Goal: Transaction & Acquisition: Purchase product/service

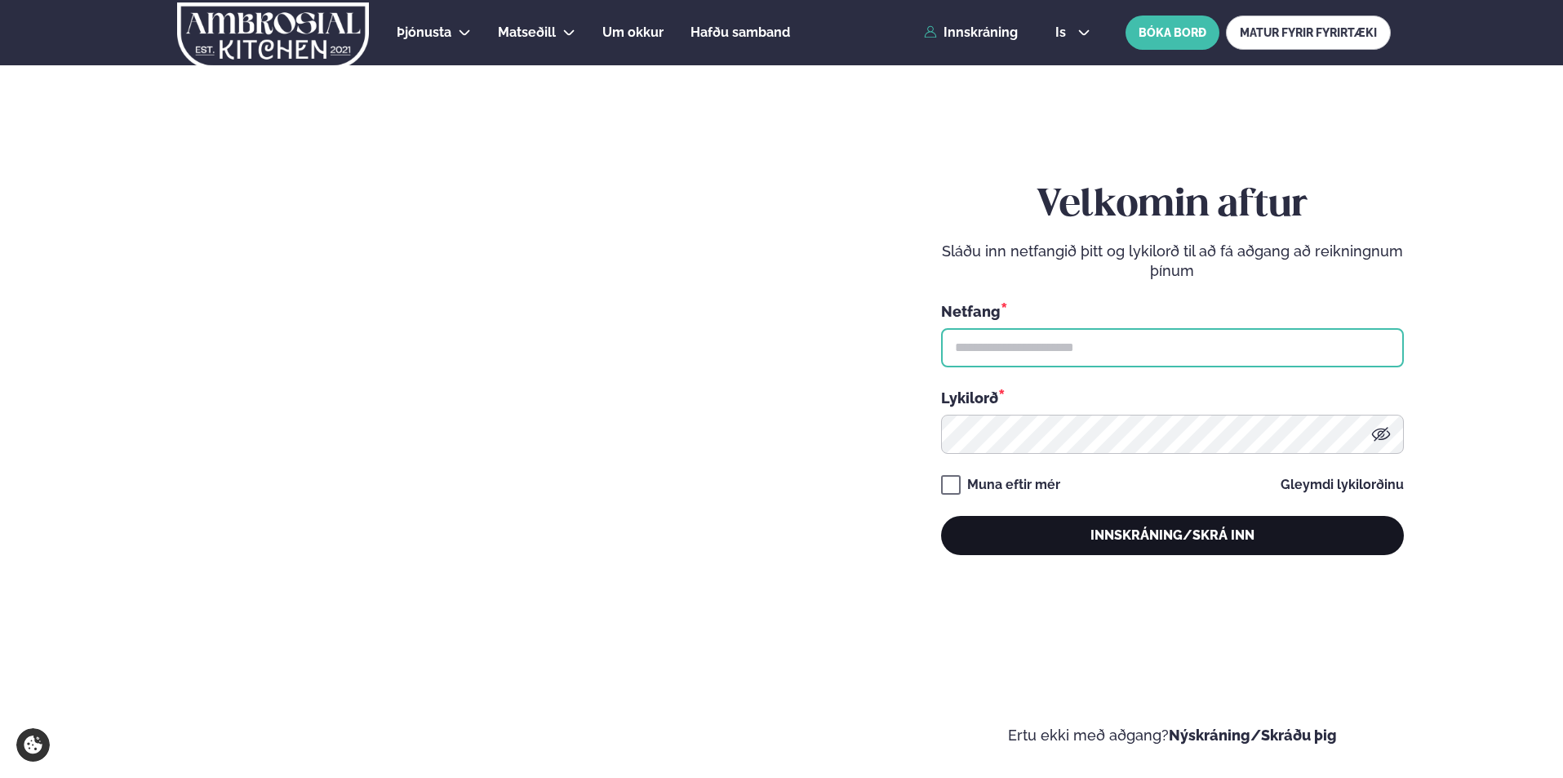
type input "**********"
click at [1158, 538] on button "Innskráning/Skrá inn" at bounding box center [1172, 535] width 463 height 39
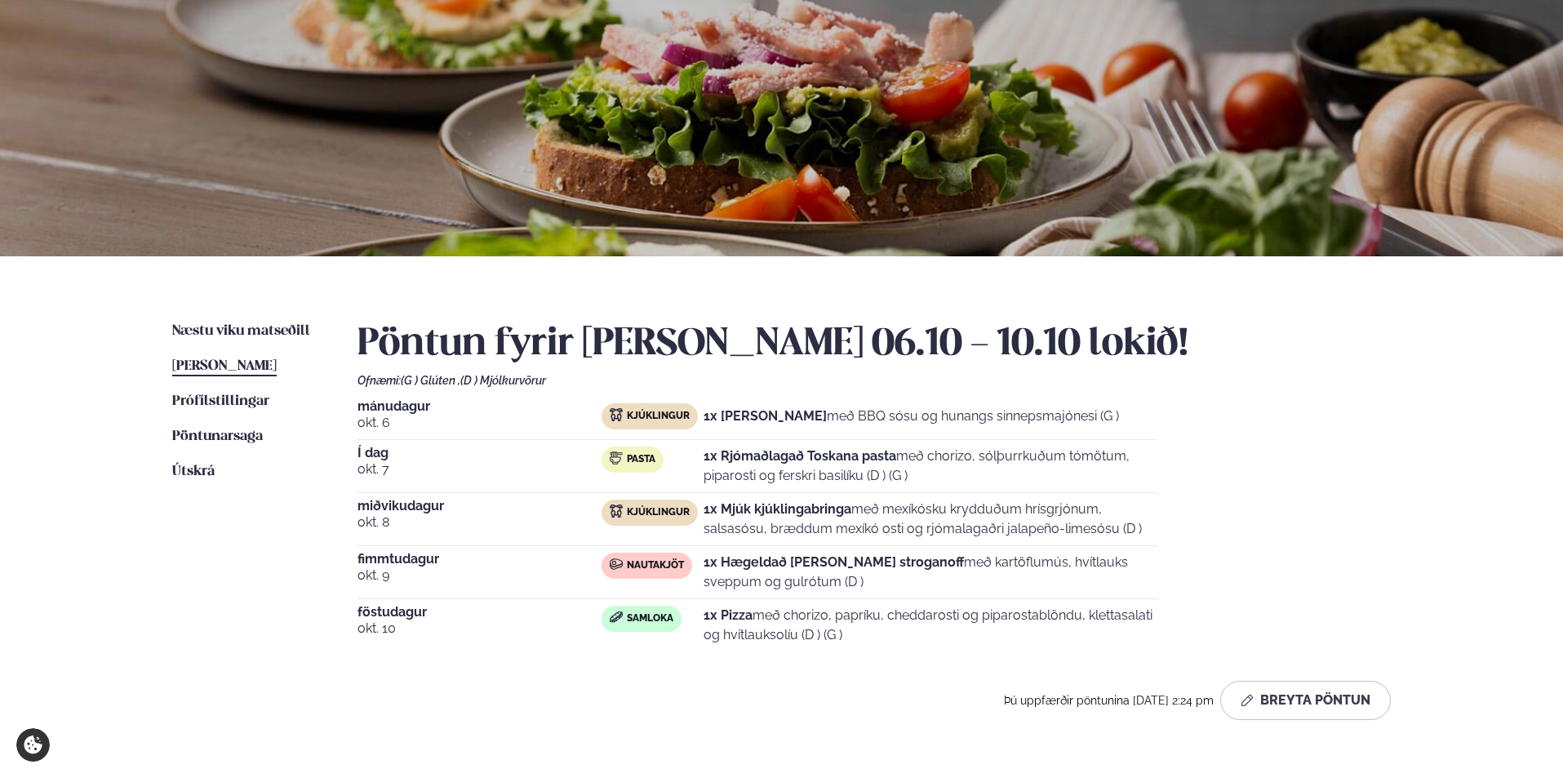
scroll to position [109, 0]
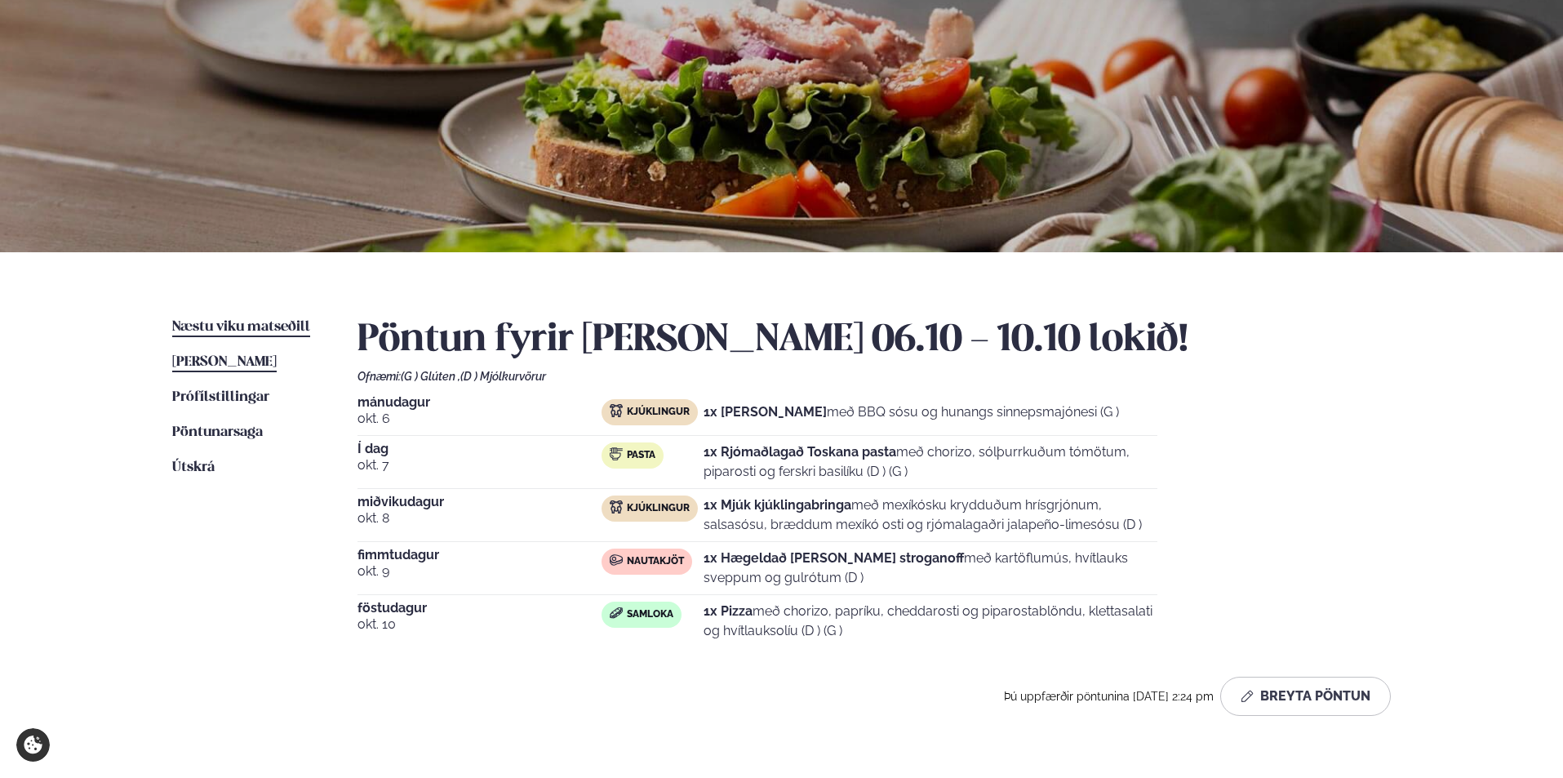
click at [238, 331] on span "Næstu viku matseðill" at bounding box center [241, 327] width 138 height 14
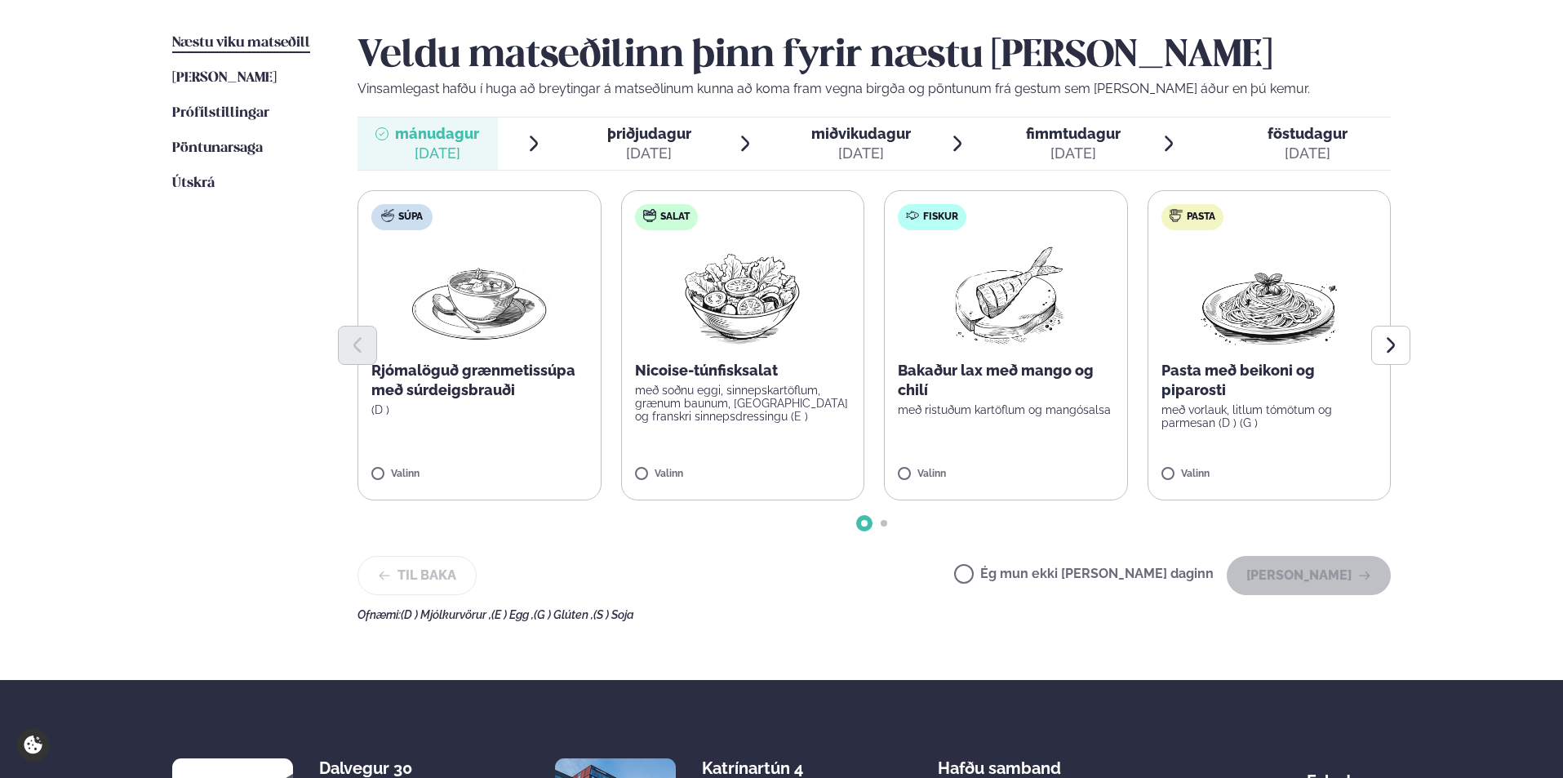
scroll to position [435, 0]
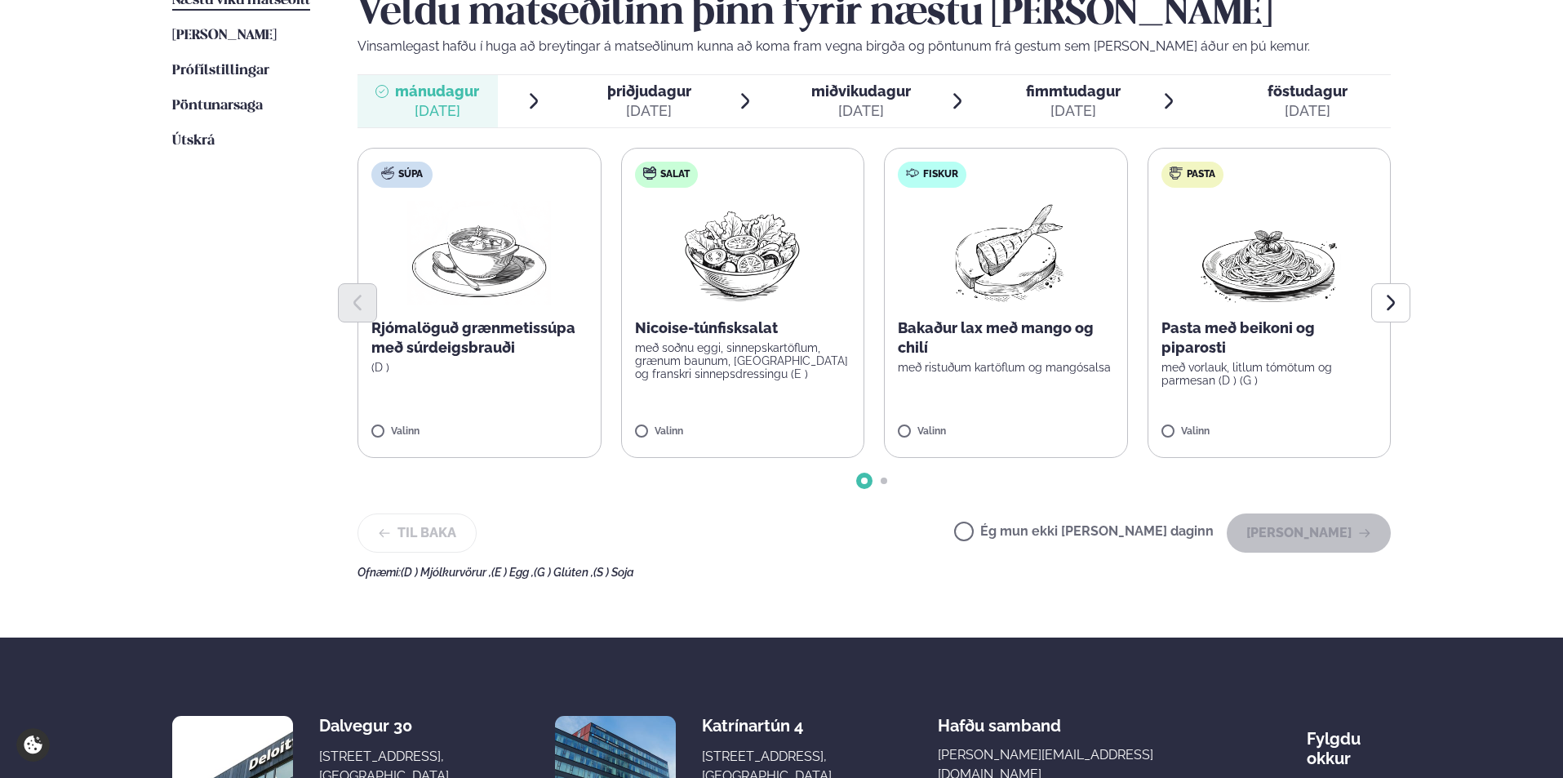
click at [1247, 300] on div at bounding box center [874, 302] width 1033 height 39
click at [1229, 362] on p "með vorlauk, litlum tómötum og parmesan (D ) (G )" at bounding box center [1270, 374] width 216 height 26
click at [1328, 523] on button "[PERSON_NAME]" at bounding box center [1309, 532] width 164 height 39
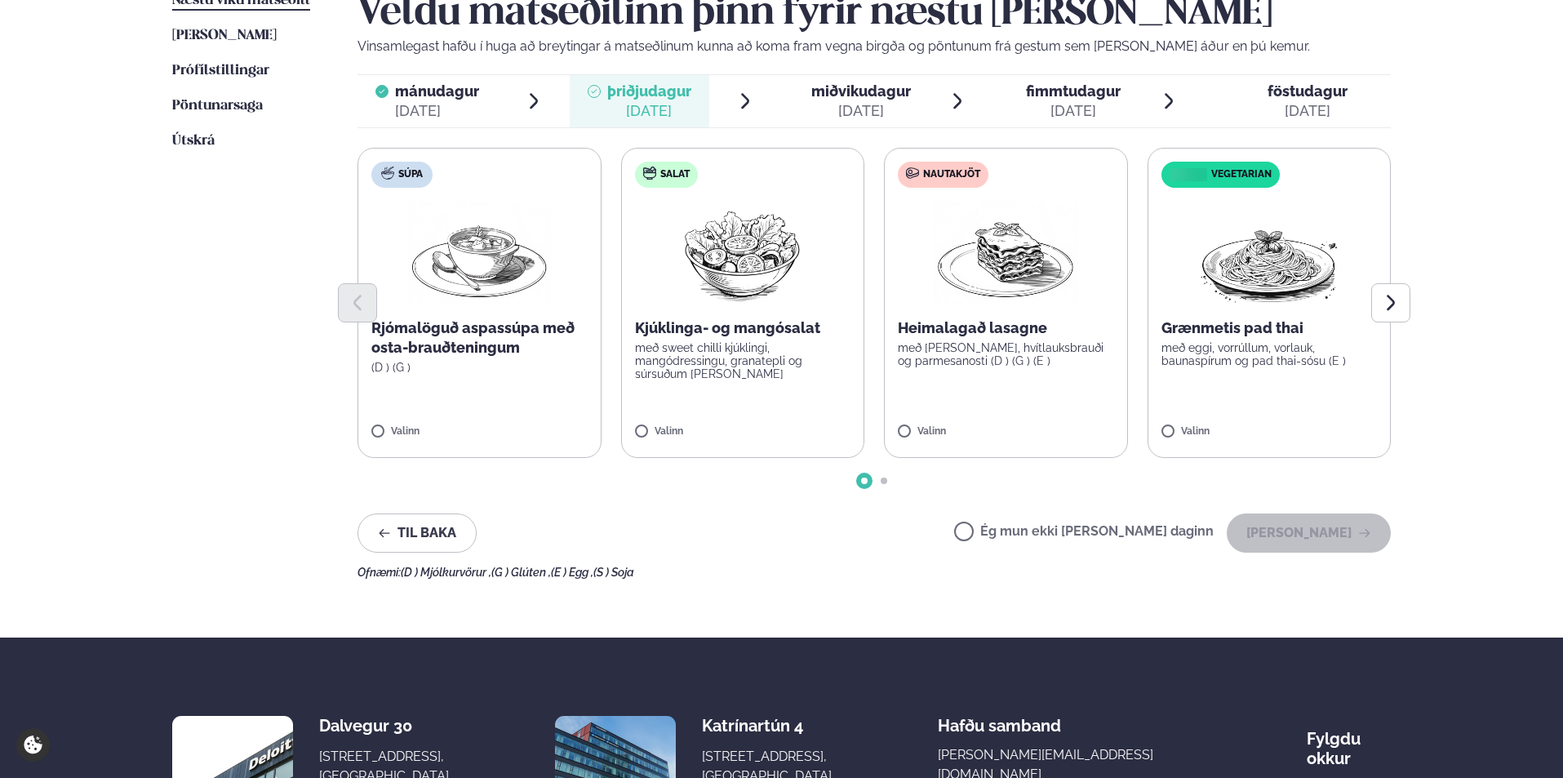
click at [1030, 280] on img at bounding box center [1006, 253] width 144 height 104
click at [982, 332] on p "Heimalagað lasagne" at bounding box center [1006, 328] width 216 height 20
click at [1297, 523] on button "[PERSON_NAME]" at bounding box center [1309, 532] width 164 height 39
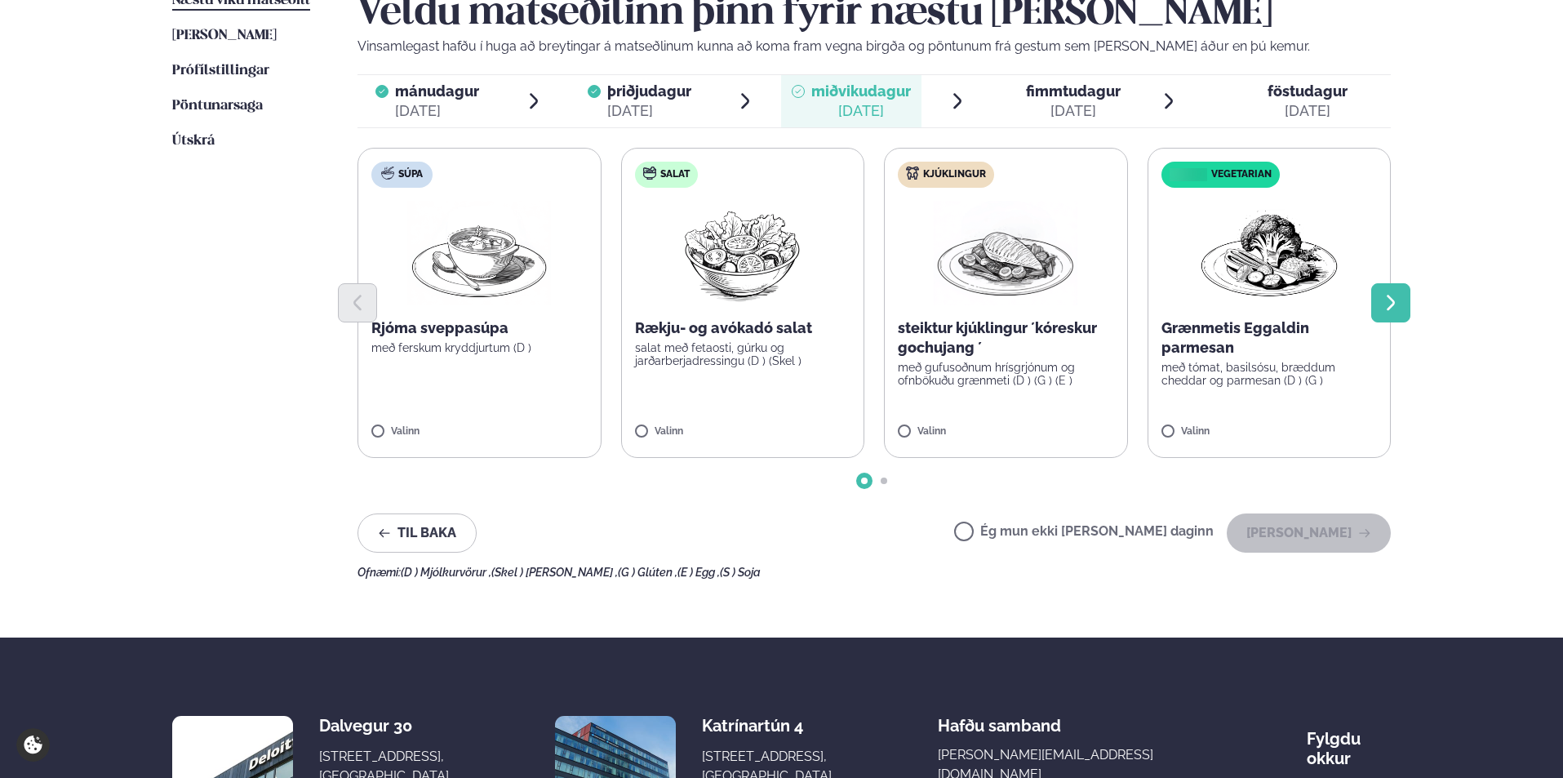
click at [1391, 299] on icon "Next slide" at bounding box center [1391, 303] width 8 height 16
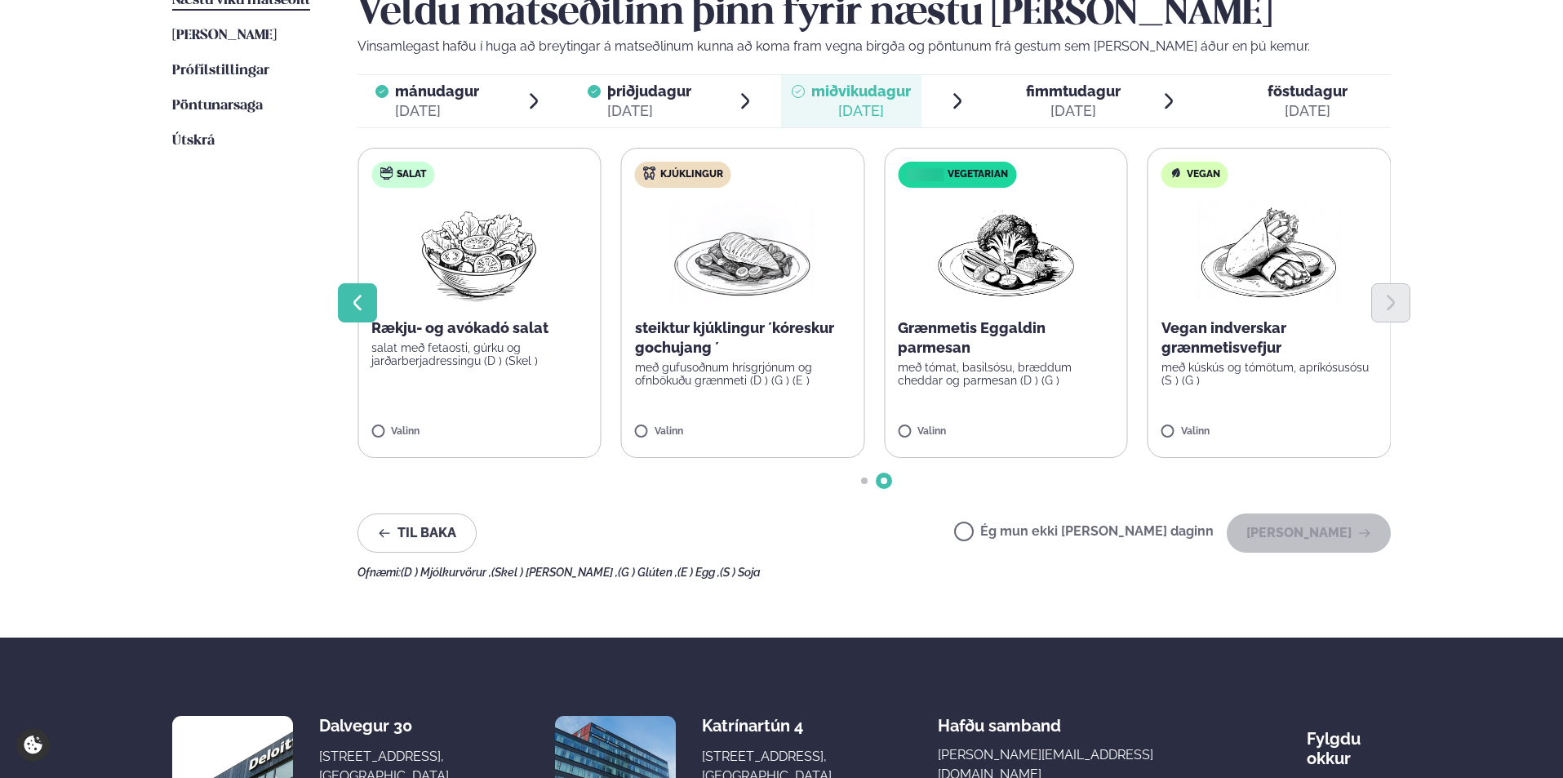
click at [352, 307] on icon "Previous slide" at bounding box center [358, 303] width 20 height 20
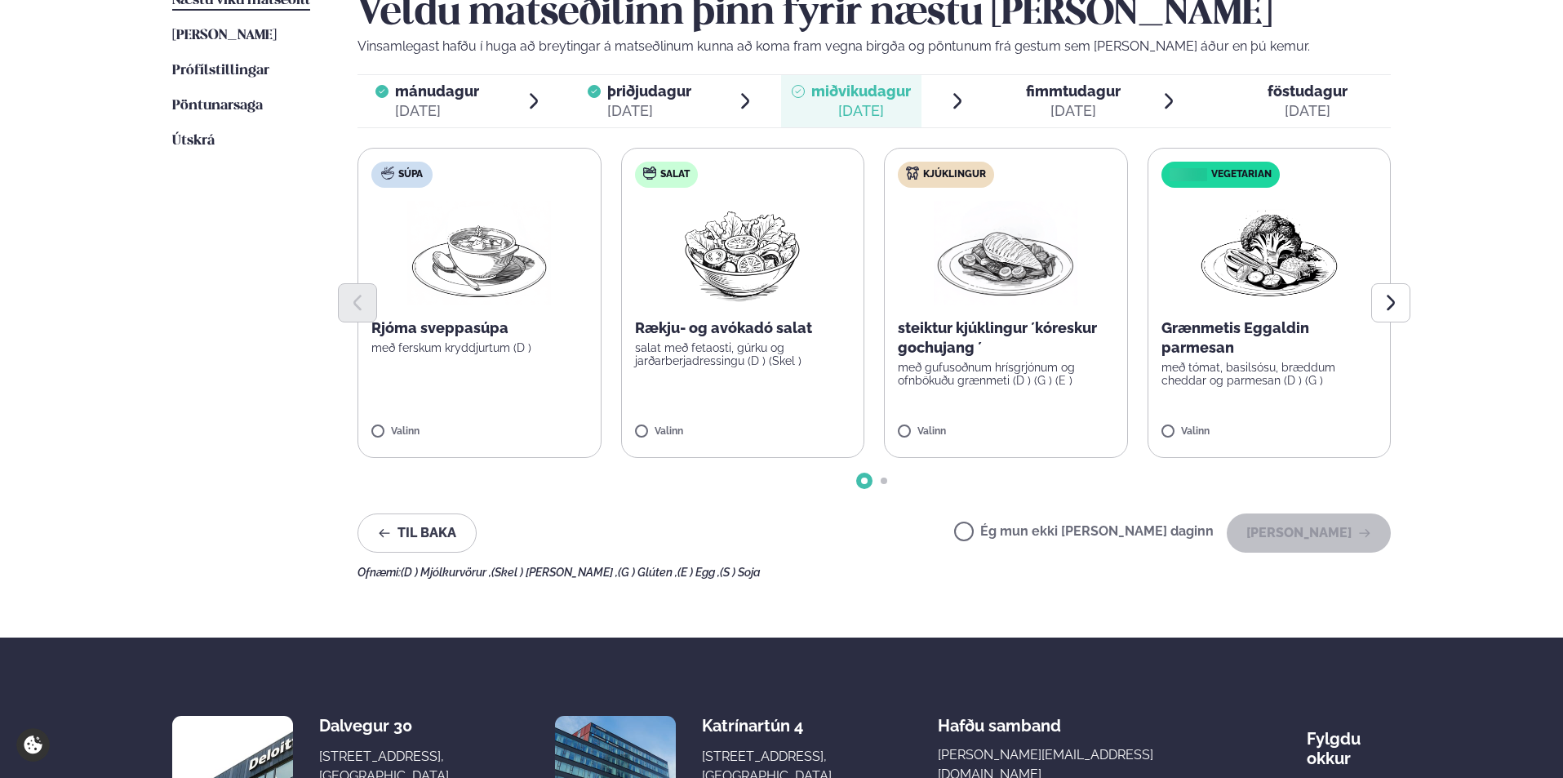
click at [1411, 313] on div "Næstu [PERSON_NAME] matseðill Næsta vika [PERSON_NAME] matseðill [PERSON_NAME] …" at bounding box center [781, 282] width 1317 height 712
click at [1401, 311] on button "Next slide" at bounding box center [1390, 302] width 39 height 39
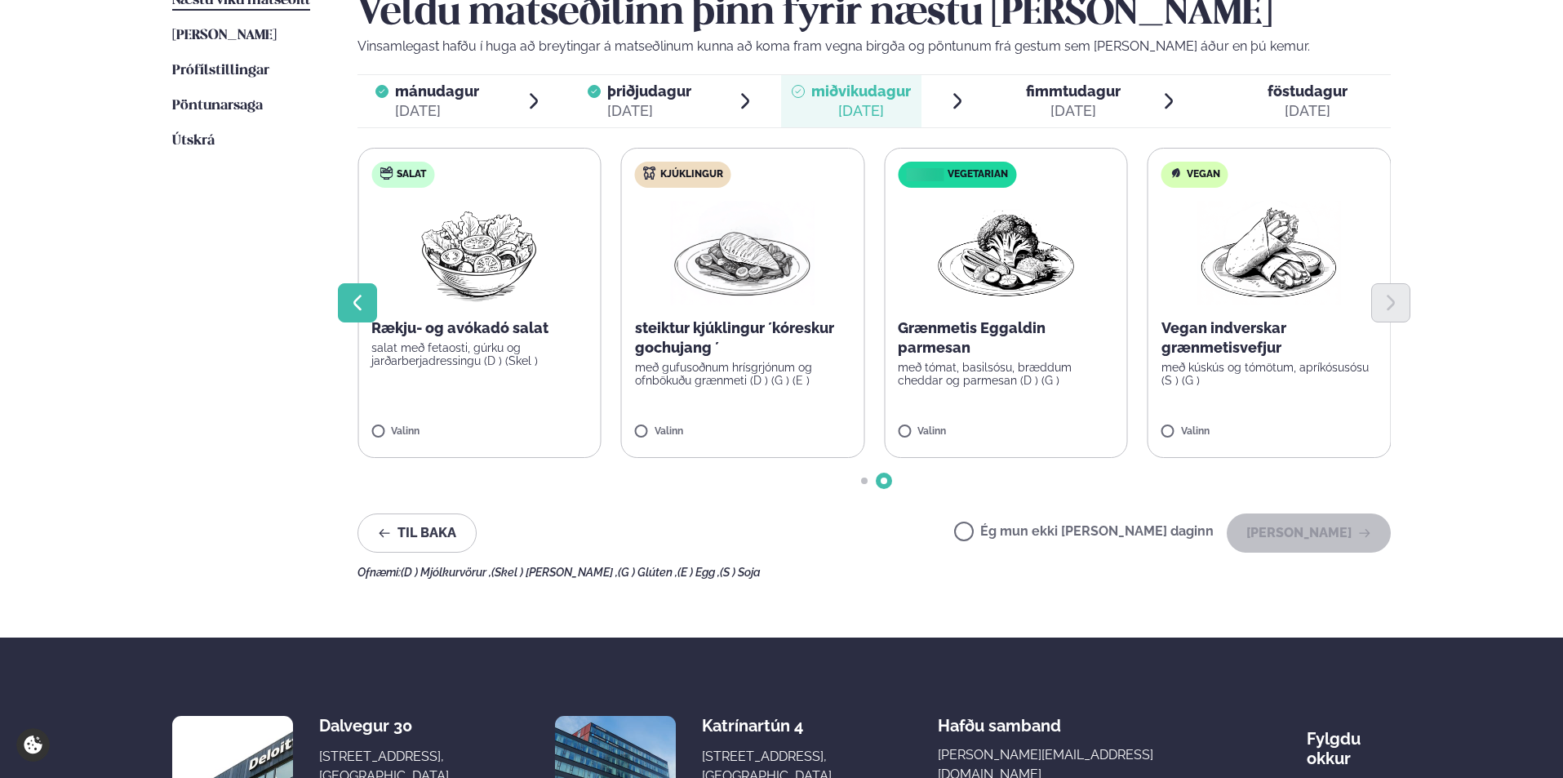
click at [358, 305] on icon "Previous slide" at bounding box center [358, 303] width 20 height 20
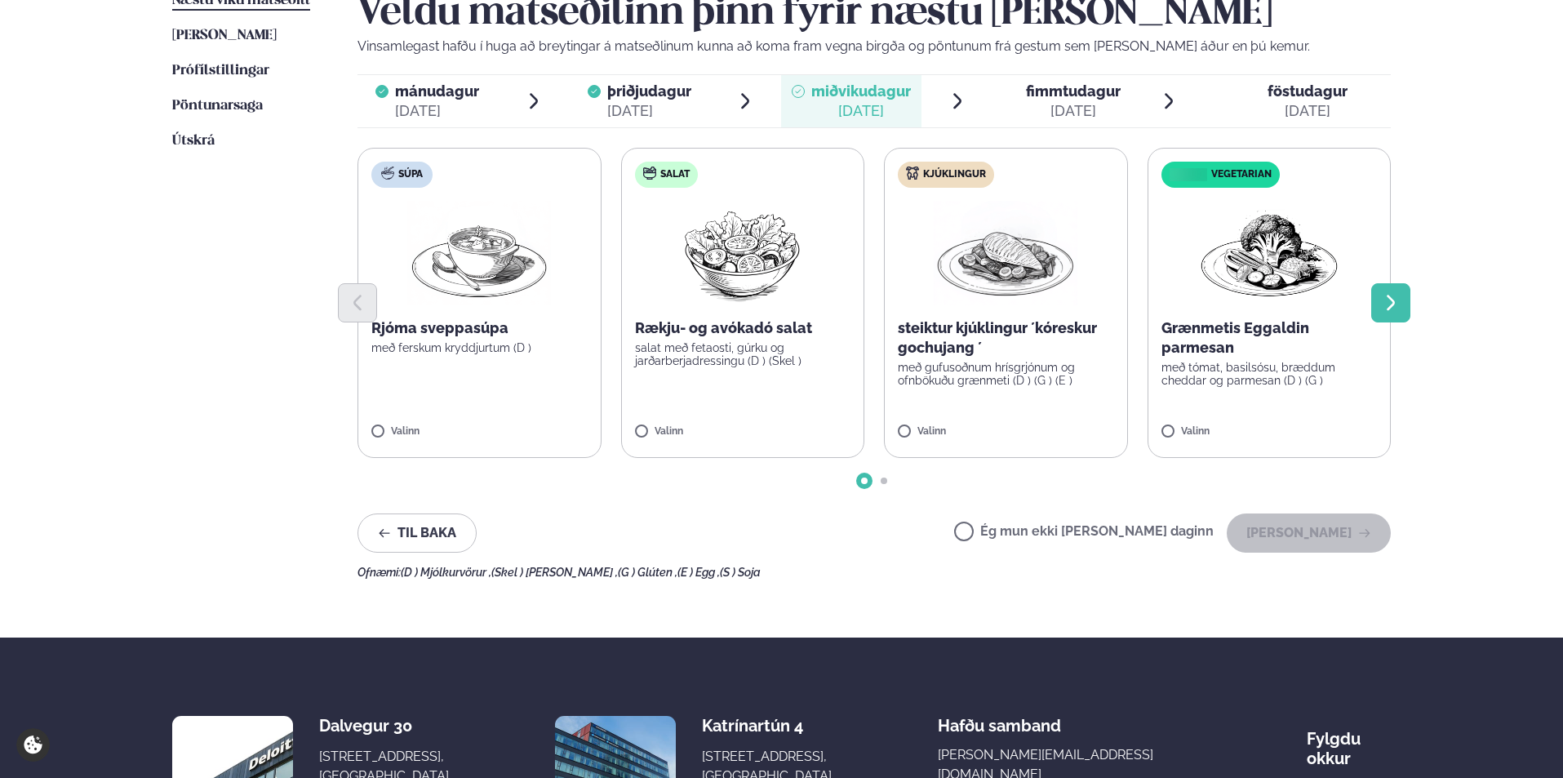
click at [1391, 304] on icon "Next slide" at bounding box center [1391, 303] width 20 height 20
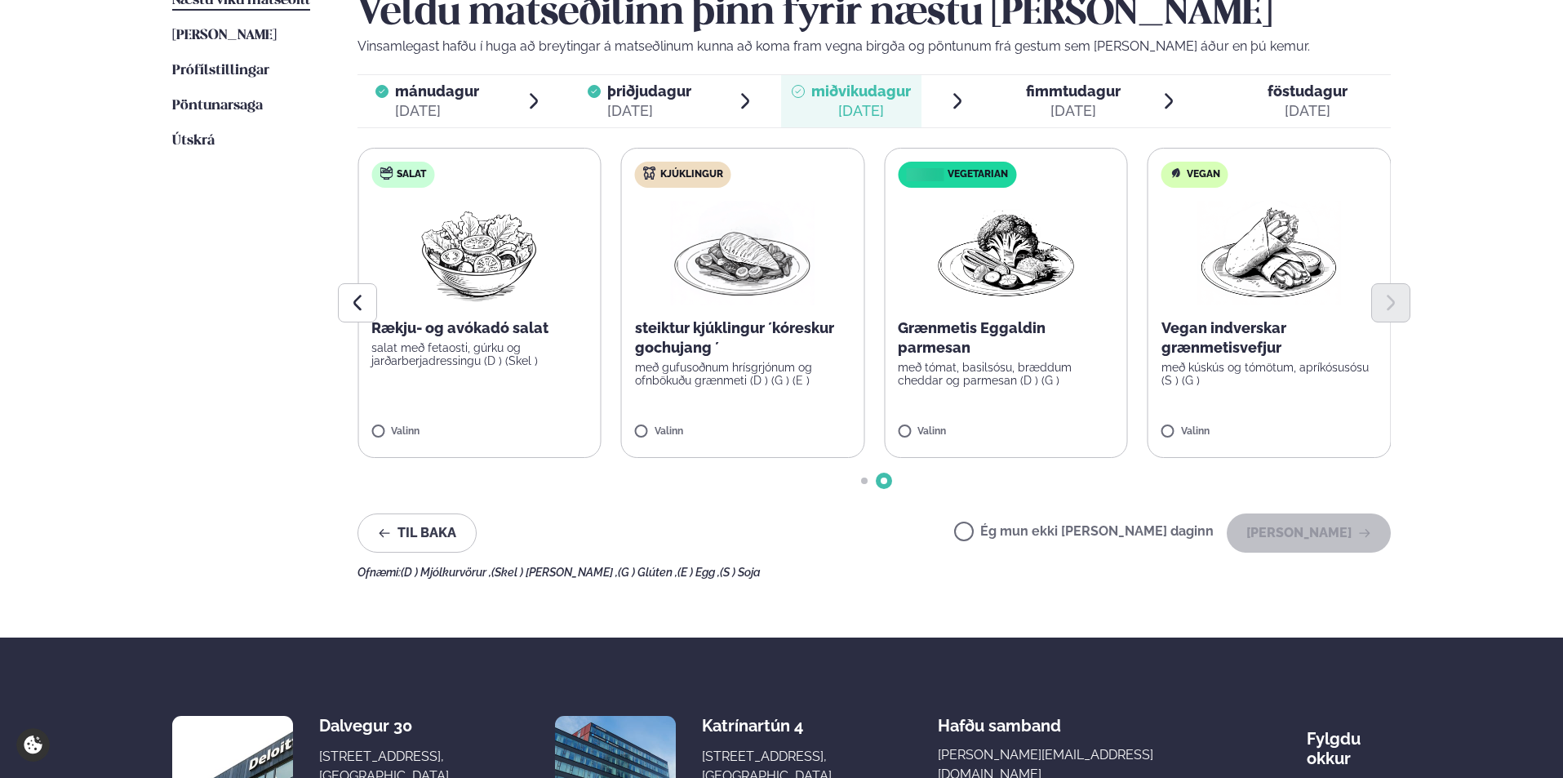
click at [1085, 85] on span "fimmtudagur" at bounding box center [1073, 90] width 95 height 17
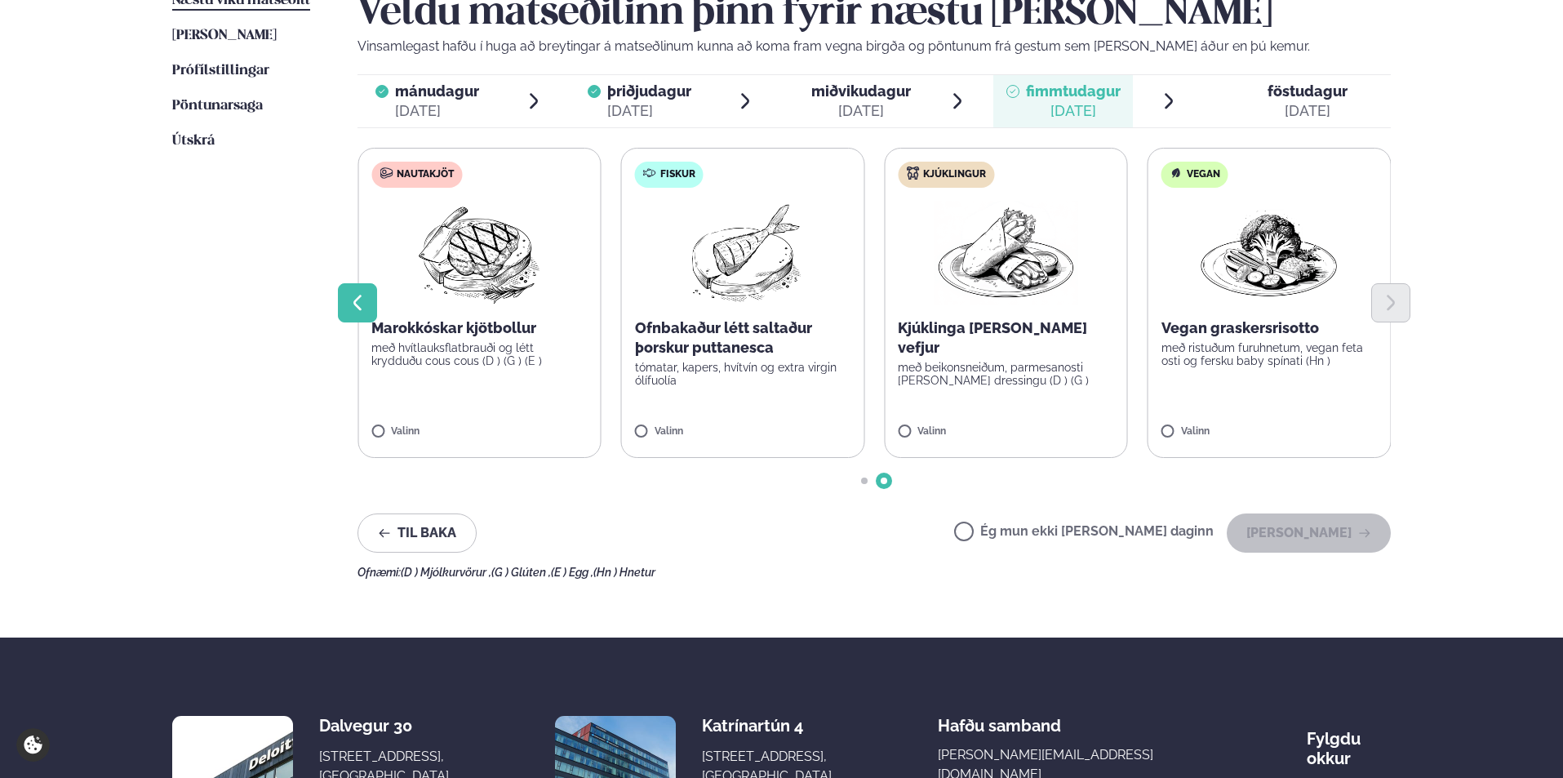
click at [358, 310] on icon "Previous slide" at bounding box center [358, 303] width 20 height 20
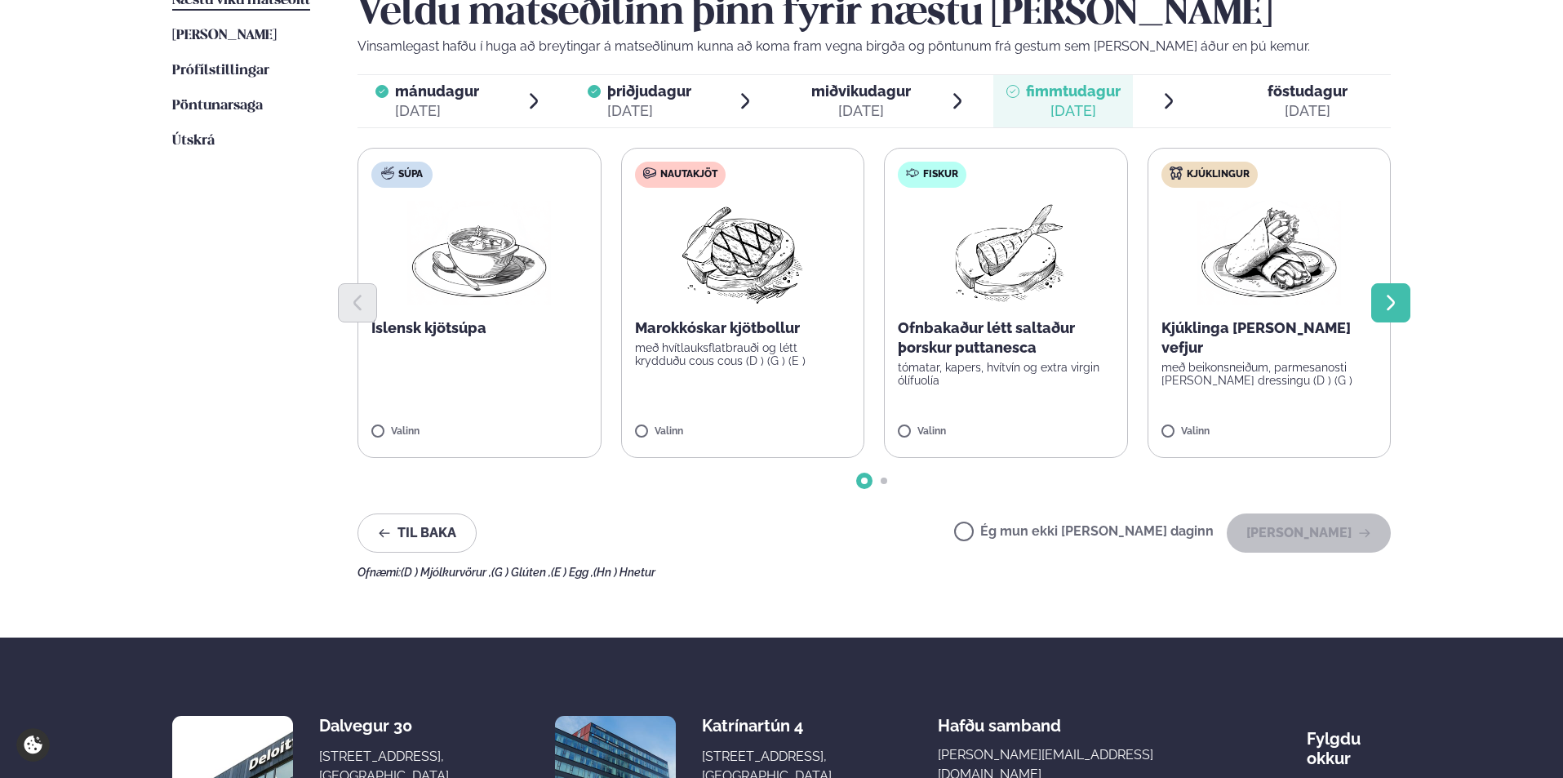
click at [1392, 306] on icon "Next slide" at bounding box center [1391, 303] width 8 height 16
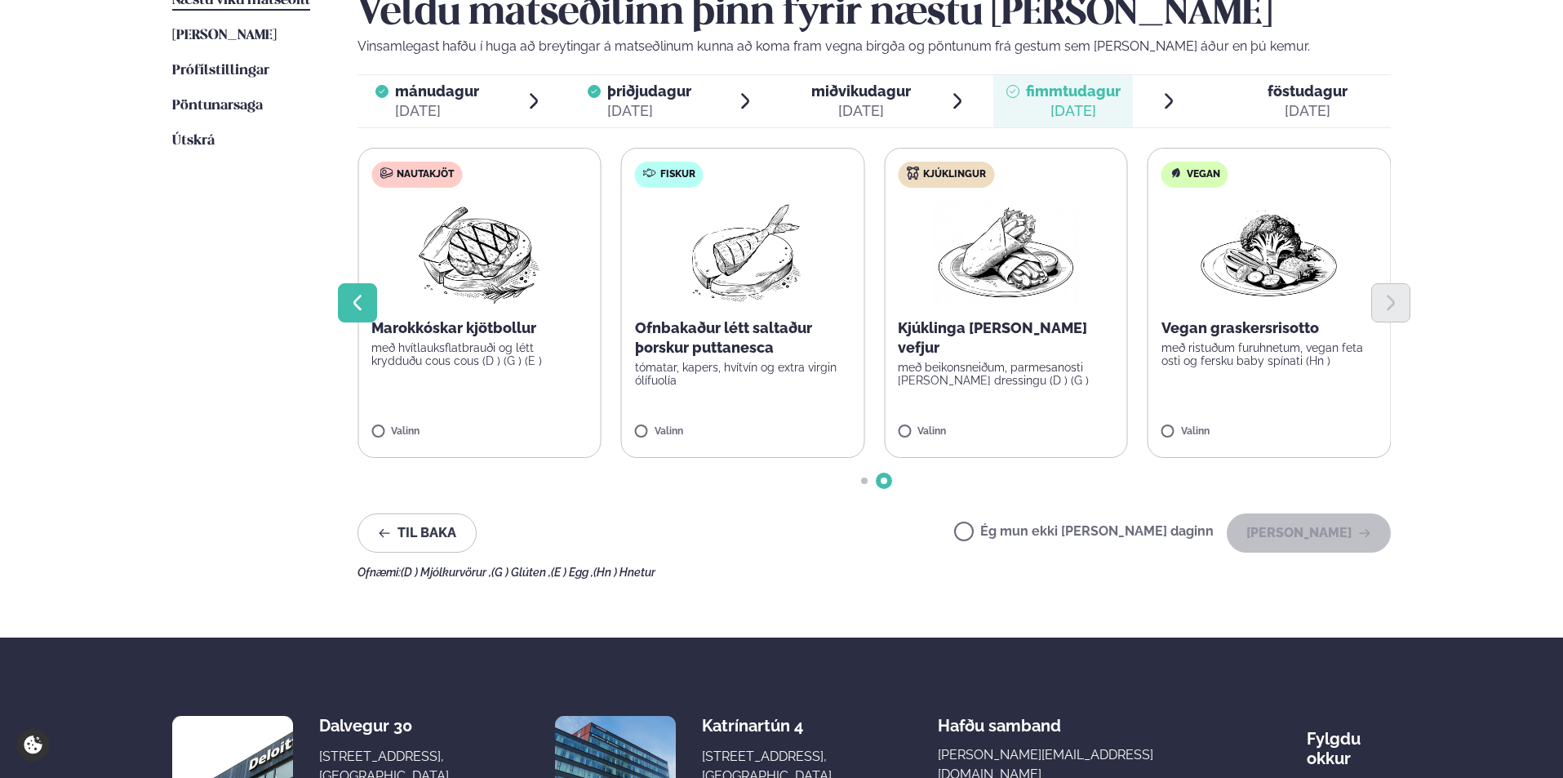
click at [356, 305] on icon "Previous slide" at bounding box center [357, 303] width 8 height 16
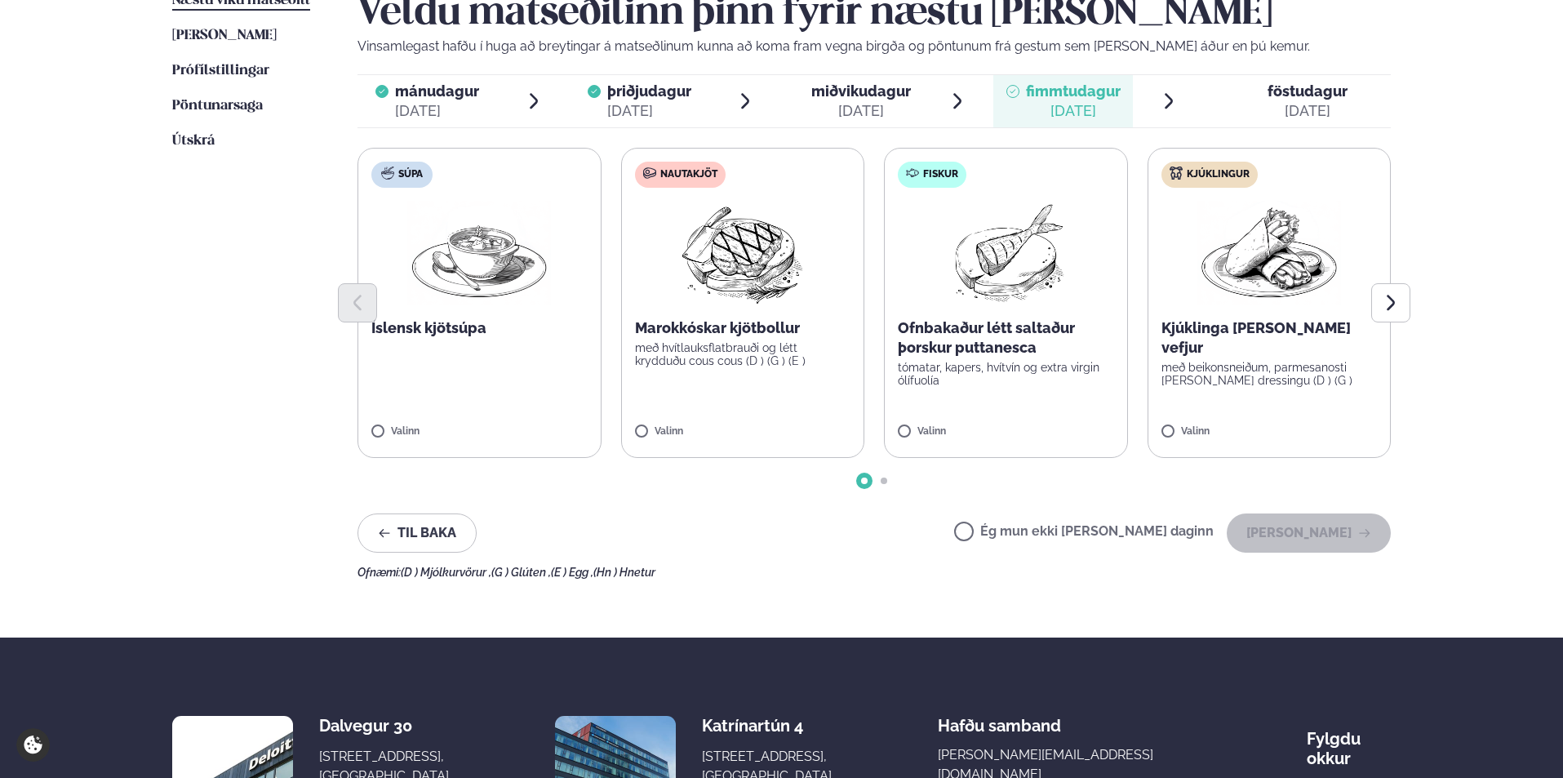
click at [884, 109] on div "[DATE]" at bounding box center [861, 111] width 100 height 20
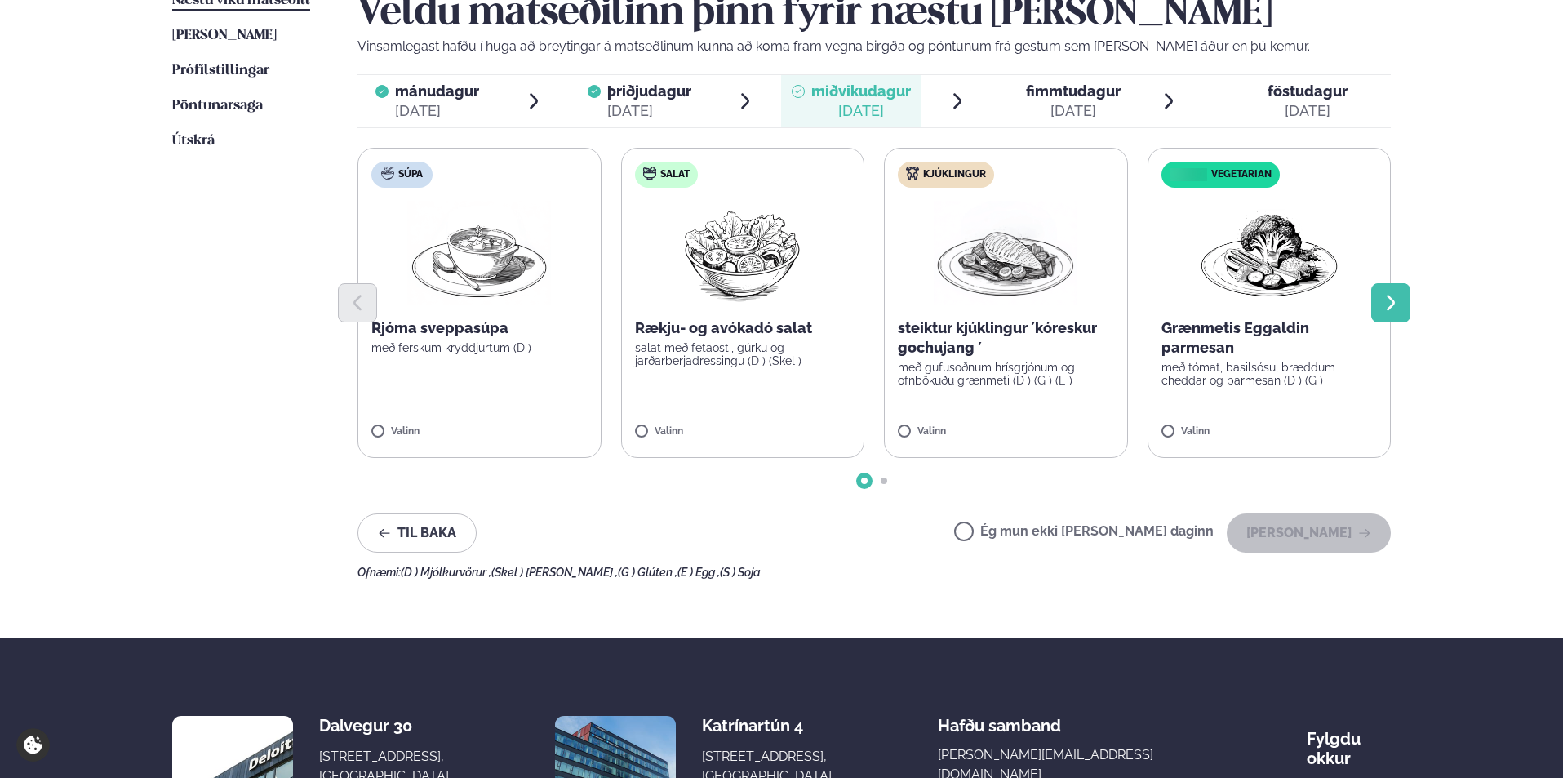
click at [1378, 299] on button "Next slide" at bounding box center [1390, 302] width 39 height 39
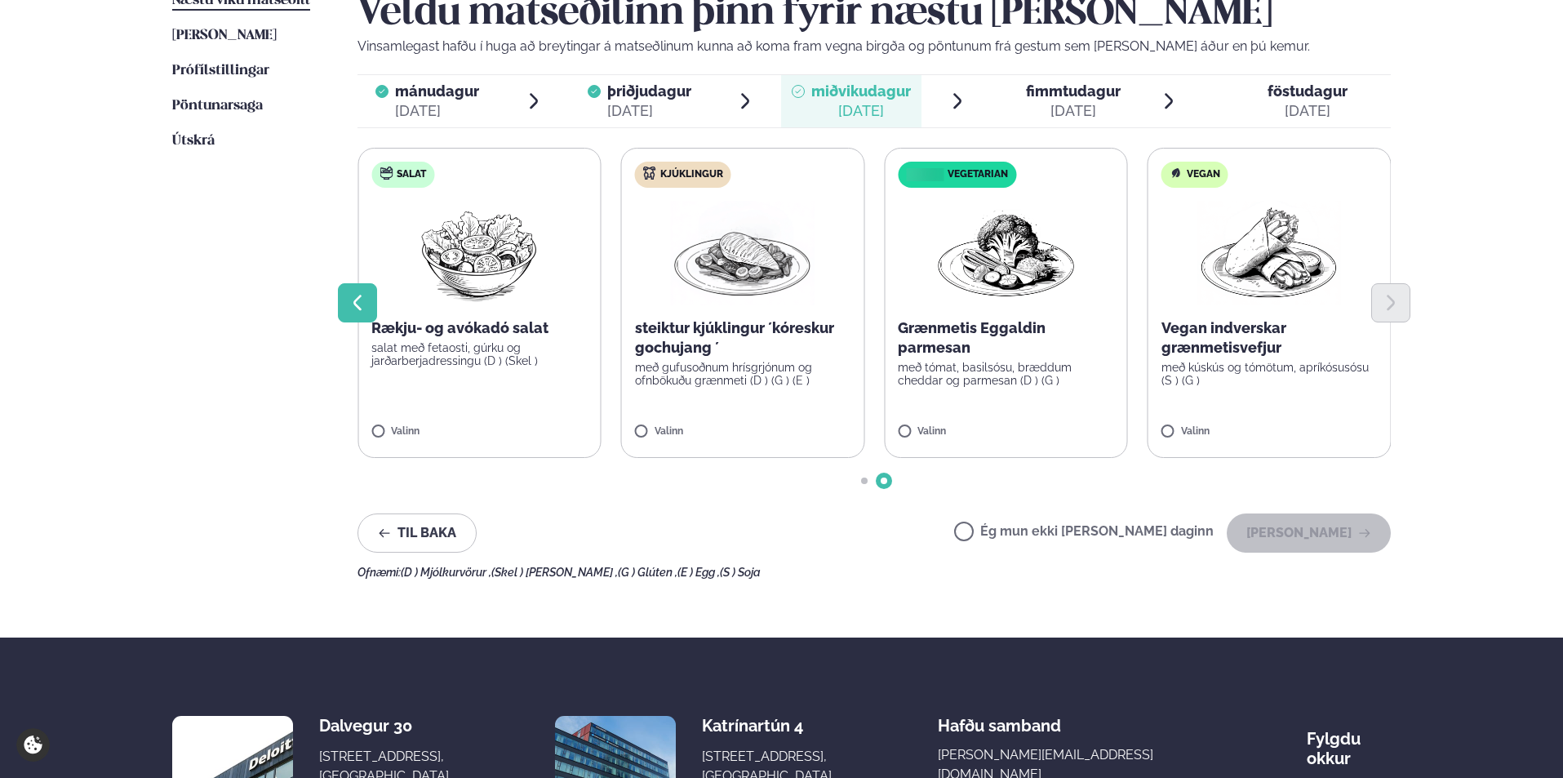
click at [363, 300] on icon "Previous slide" at bounding box center [358, 303] width 20 height 20
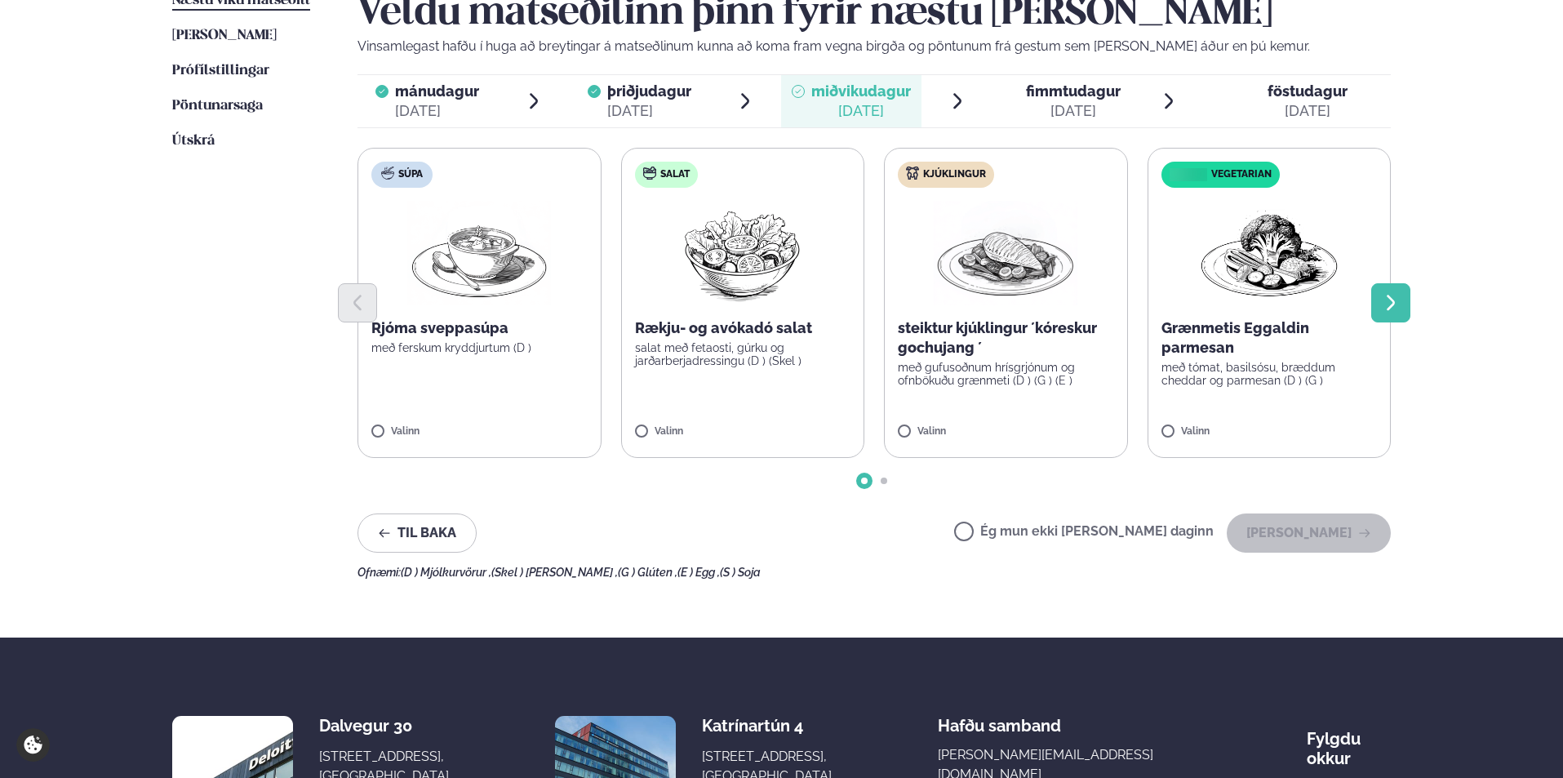
click at [1391, 307] on icon "Next slide" at bounding box center [1391, 303] width 8 height 16
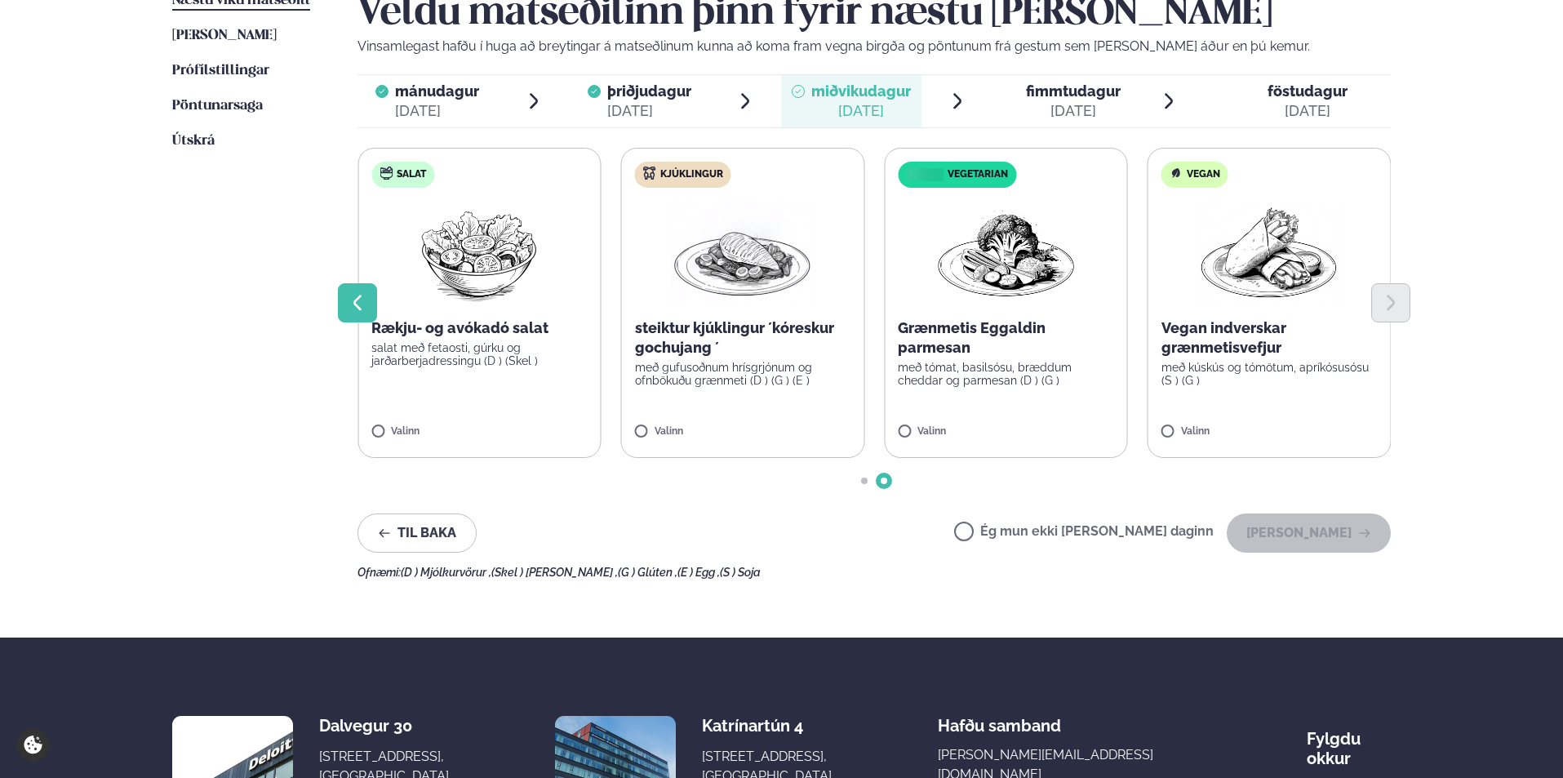
click at [362, 317] on button "Previous slide" at bounding box center [357, 302] width 39 height 39
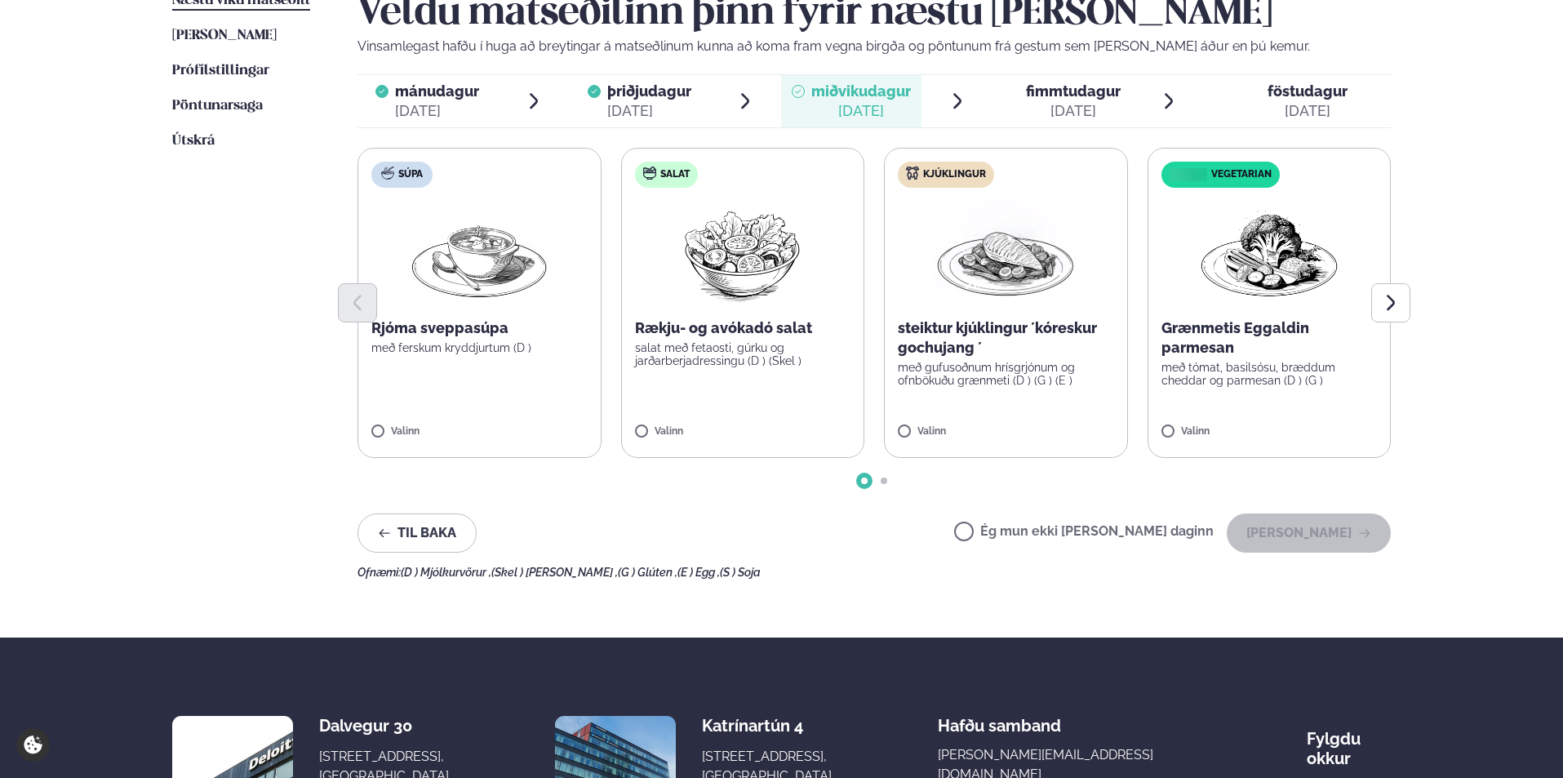
click at [943, 360] on div "steiktur kjúklingur ´kóreskur gochujang ´ með gufusoðnum hrísgrjónum og ofnböku…" at bounding box center [1006, 352] width 216 height 69
click at [1319, 513] on button "[PERSON_NAME]" at bounding box center [1309, 532] width 164 height 39
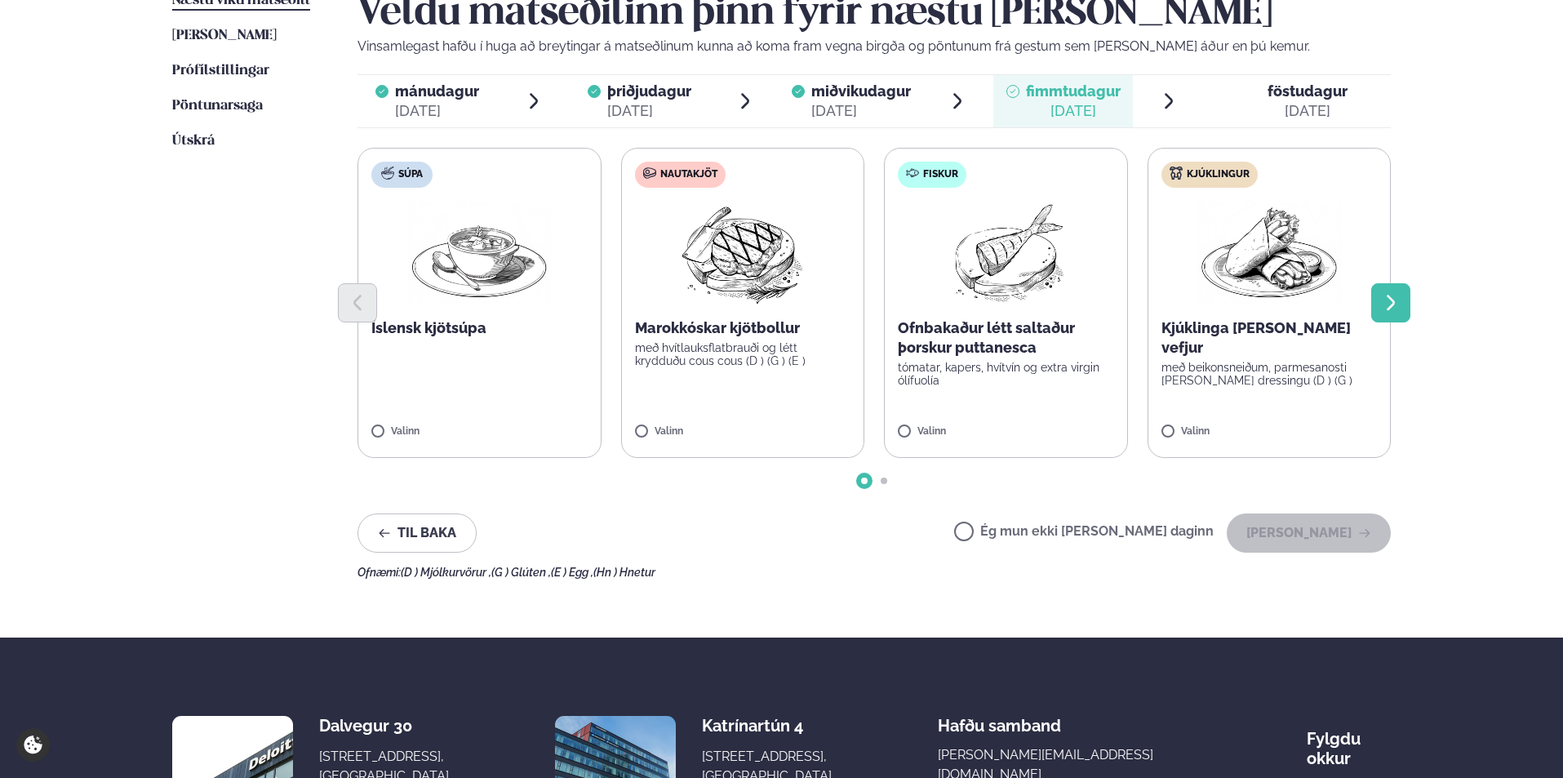
click at [1405, 293] on button "Next slide" at bounding box center [1390, 302] width 39 height 39
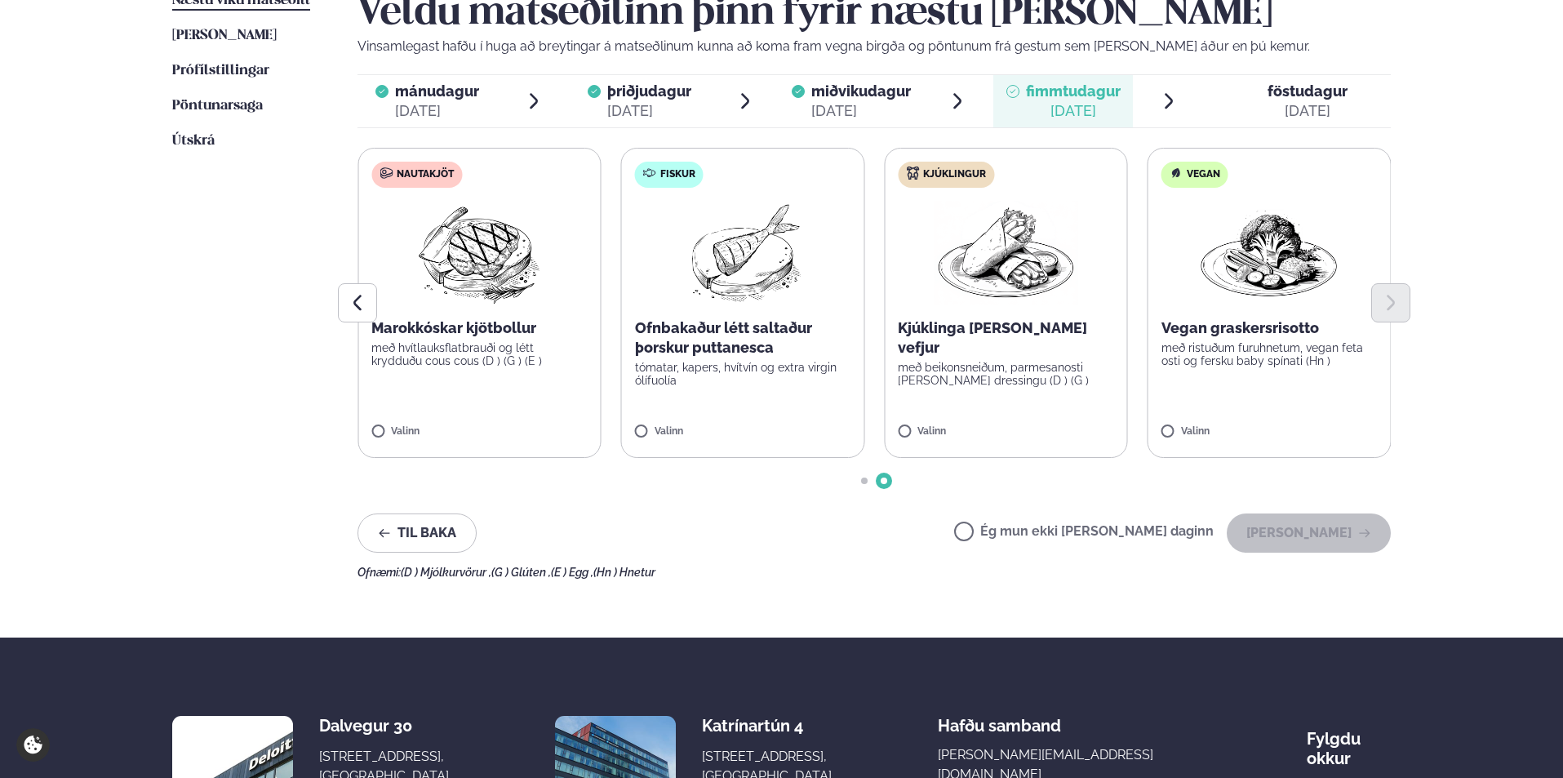
click at [983, 335] on p "Kjúklinga [PERSON_NAME] vefjur" at bounding box center [1006, 337] width 216 height 39
click at [1331, 523] on button "[PERSON_NAME]" at bounding box center [1309, 532] width 164 height 39
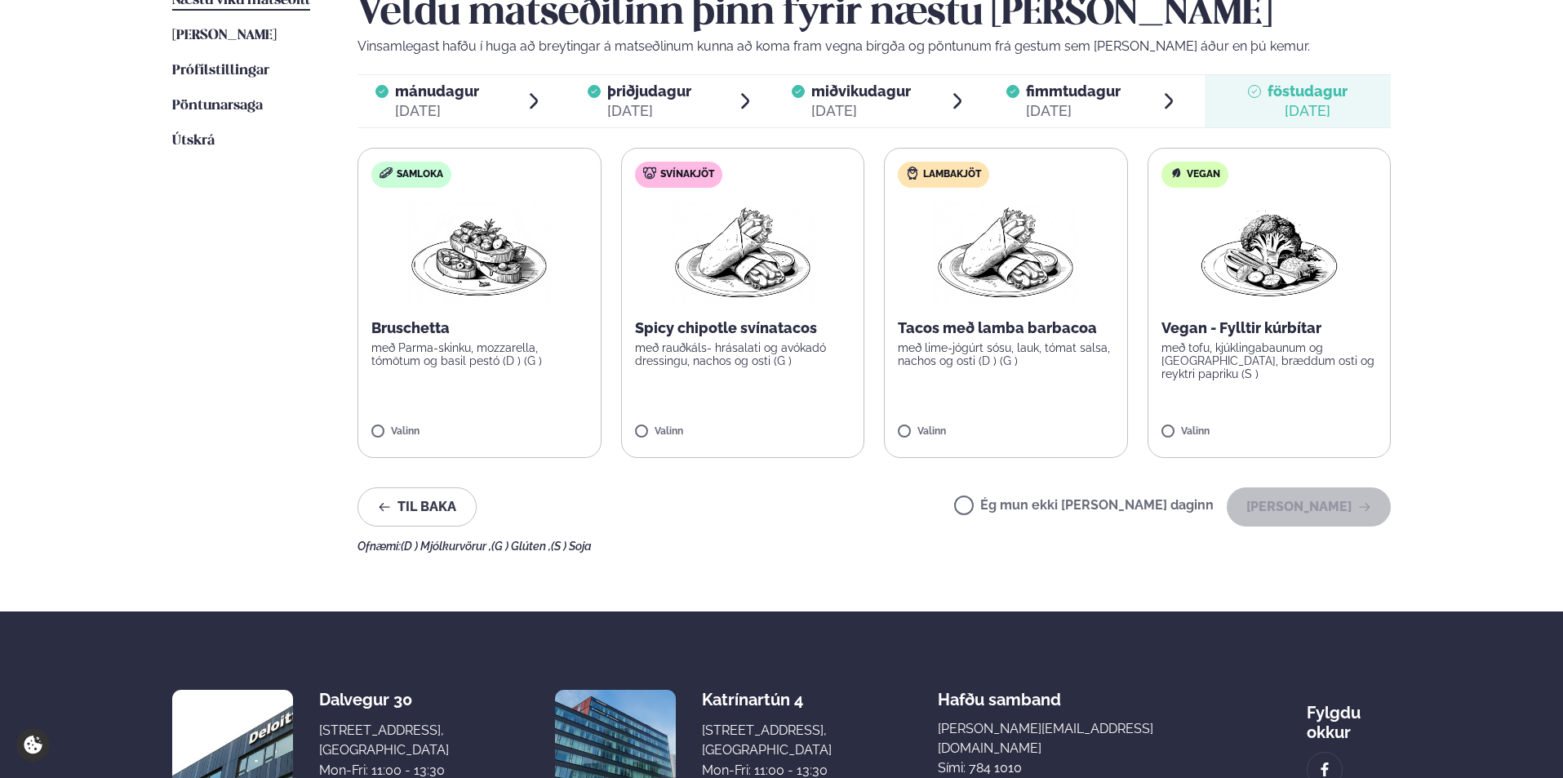
click at [983, 329] on p "Tacos með lamba barbacoa" at bounding box center [1006, 328] width 216 height 20
click at [1285, 500] on button "[PERSON_NAME]" at bounding box center [1309, 506] width 164 height 39
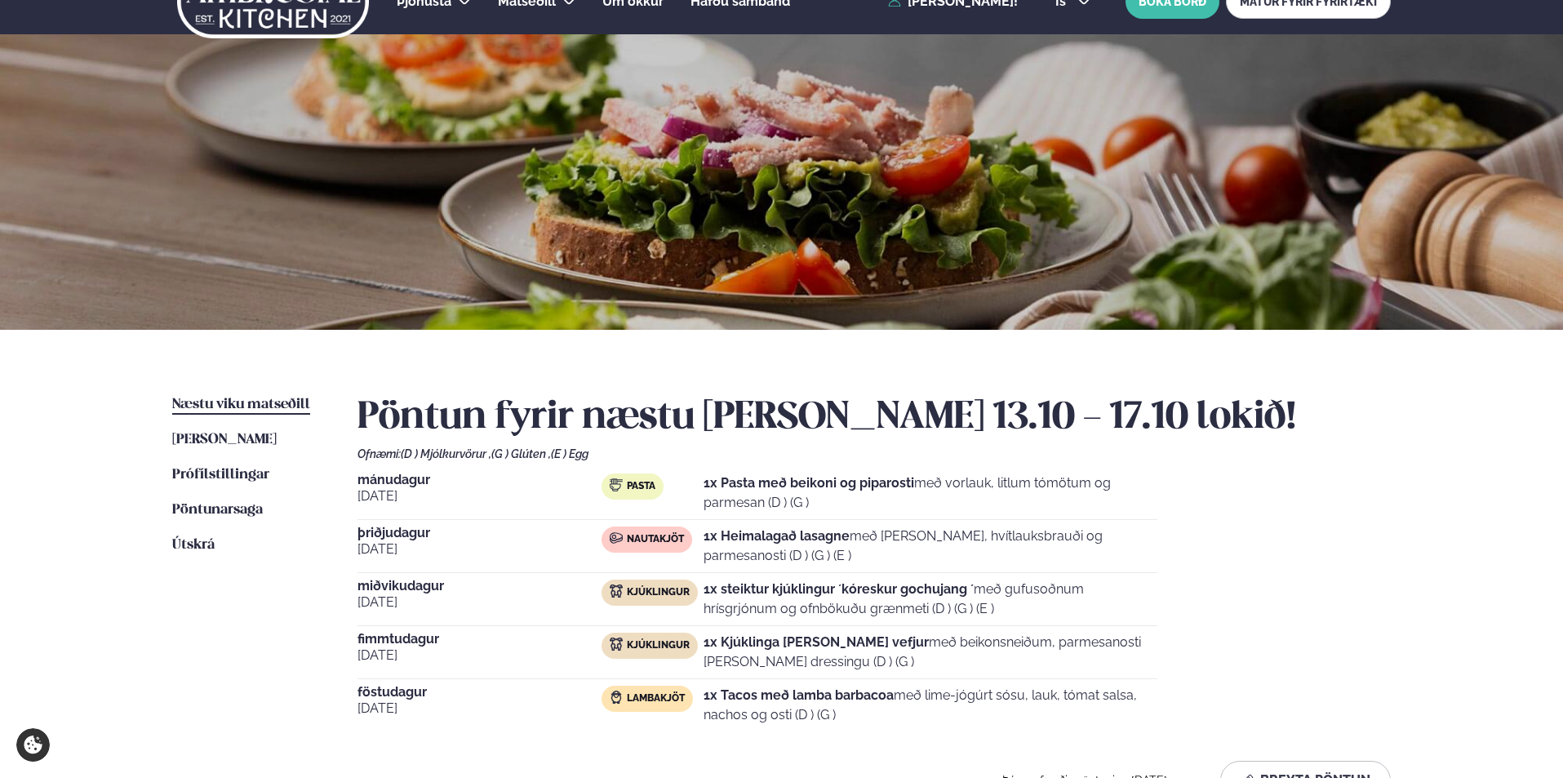
scroll to position [0, 0]
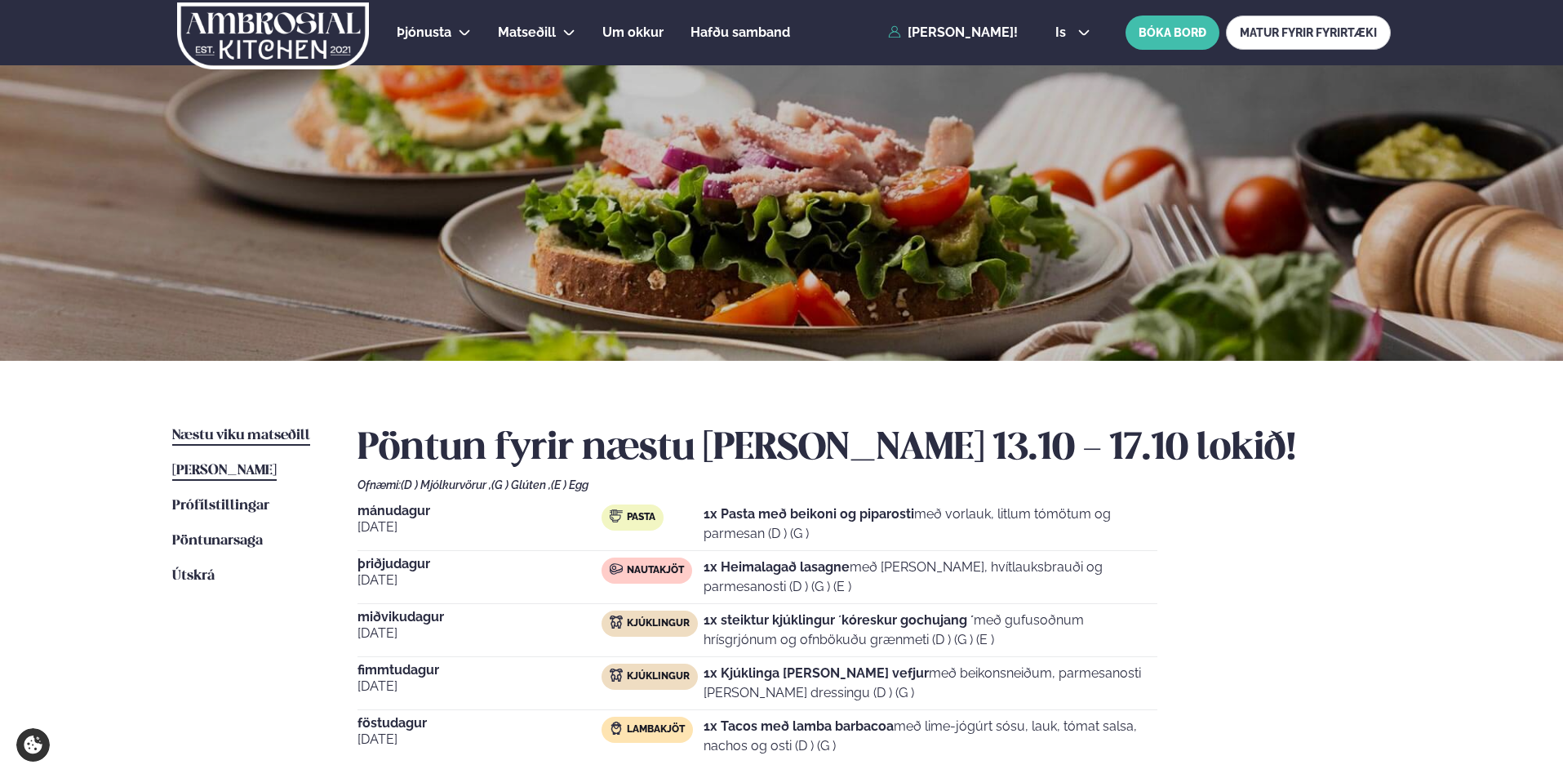
click at [246, 469] on span "[PERSON_NAME]" at bounding box center [224, 471] width 104 height 14
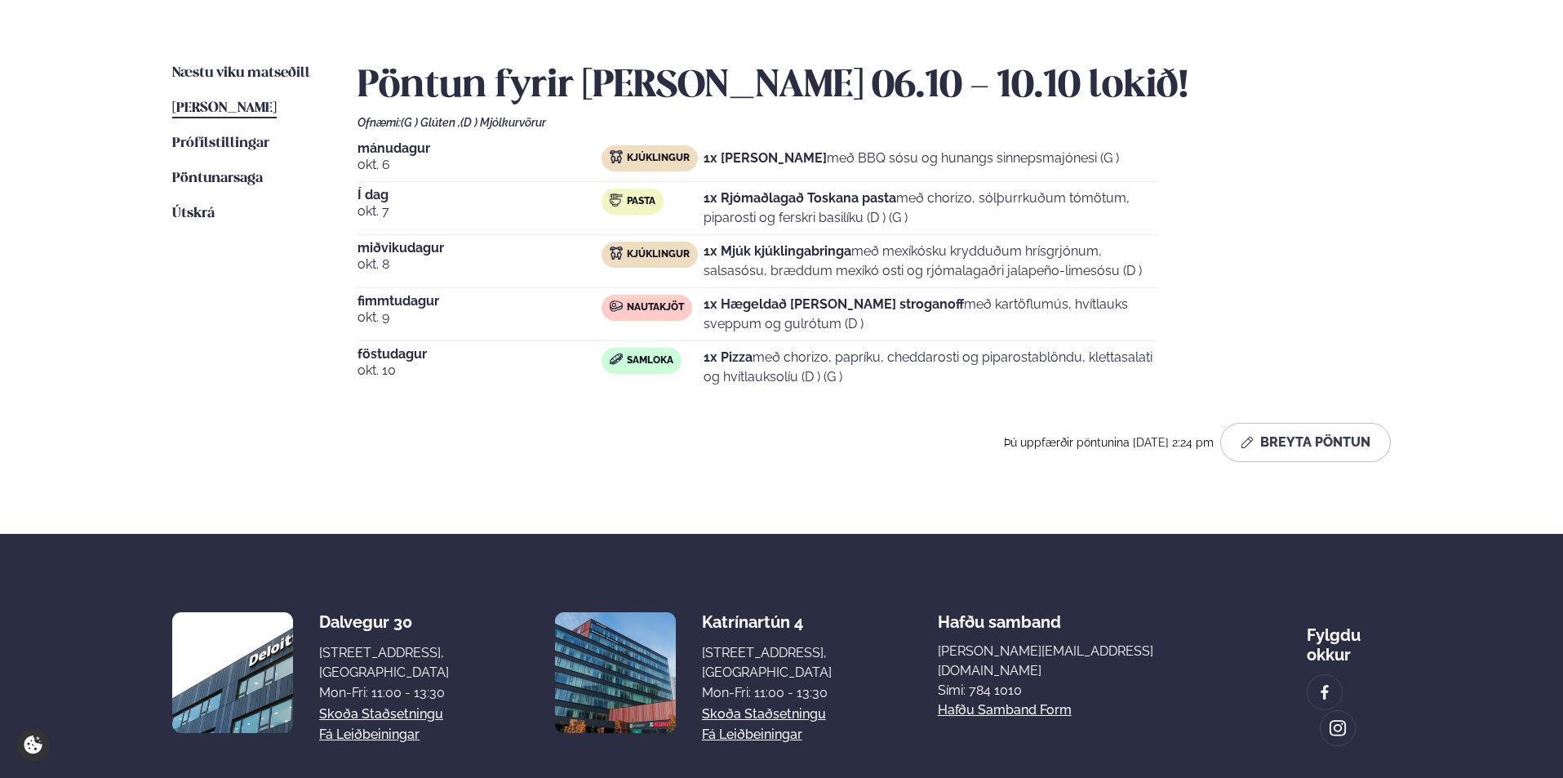
scroll to position [327, 0]
